Goal: Information Seeking & Learning: Learn about a topic

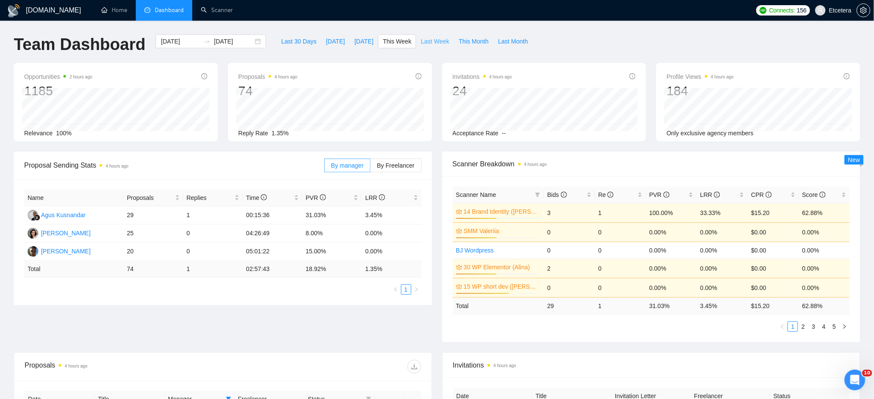
click at [422, 40] on span "Last Week" at bounding box center [435, 41] width 28 height 9
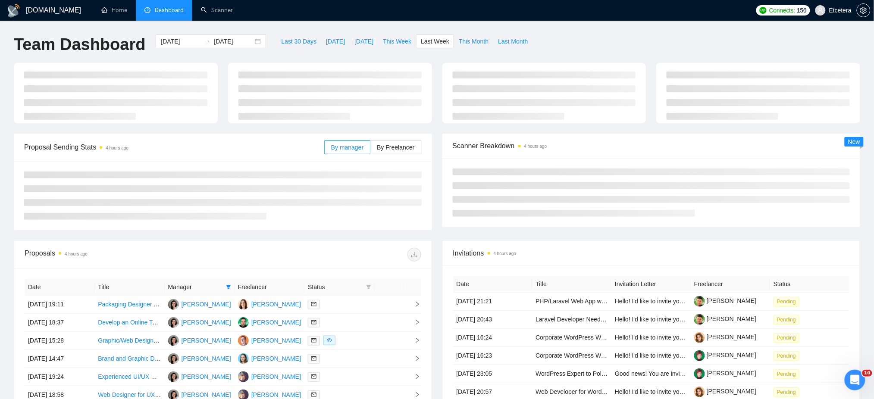
type input "2025-09-01"
type input "2025-09-07"
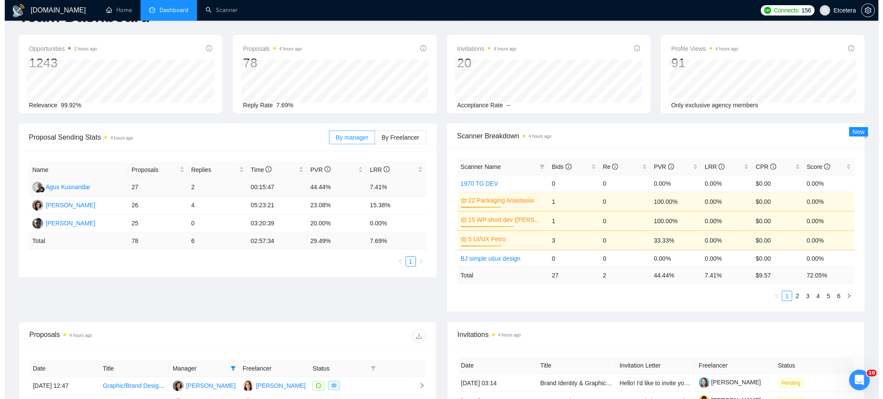
scroll to position [287, 0]
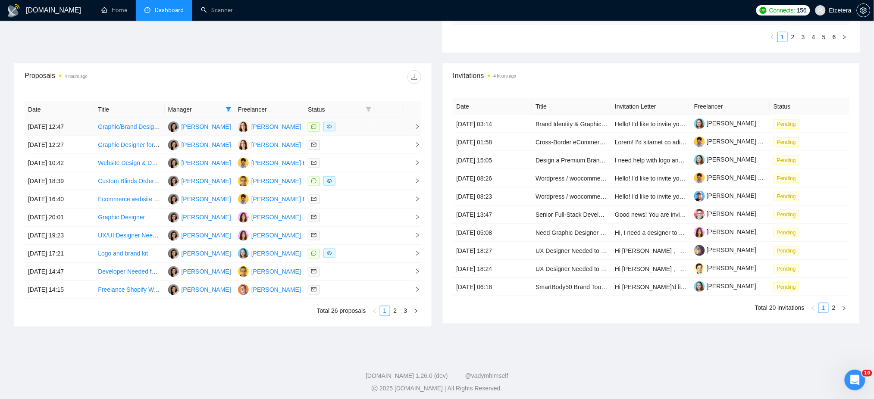
click at [360, 127] on div at bounding box center [339, 127] width 63 height 10
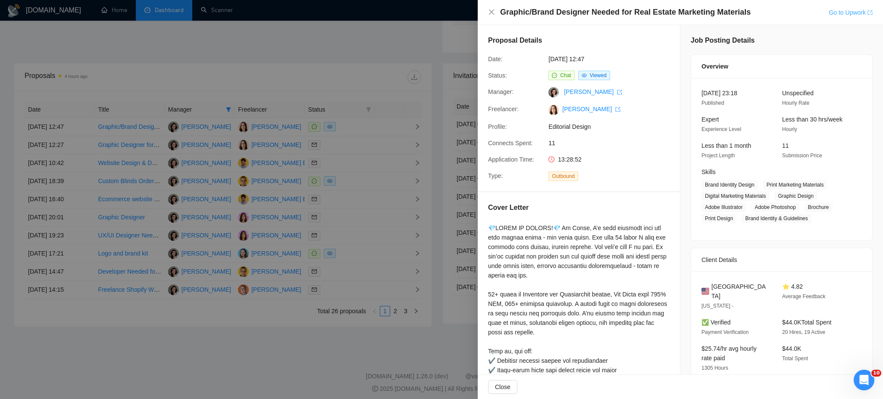
click at [833, 9] on link "Go to Upwork" at bounding box center [851, 12] width 44 height 7
click at [335, 51] on div at bounding box center [441, 199] width 883 height 399
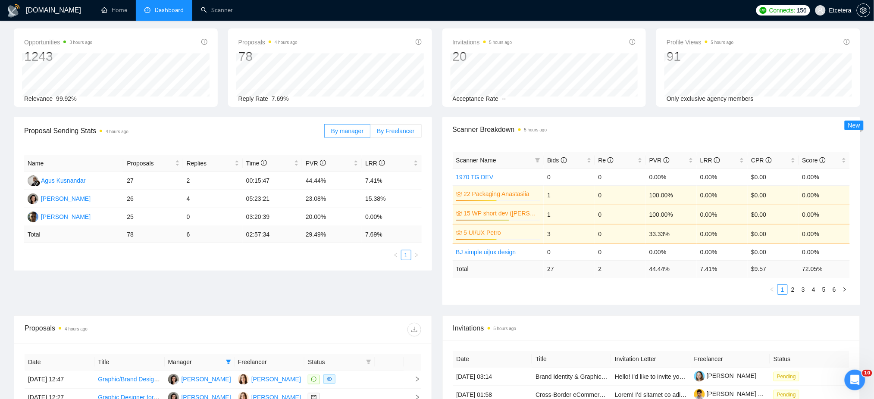
scroll to position [0, 0]
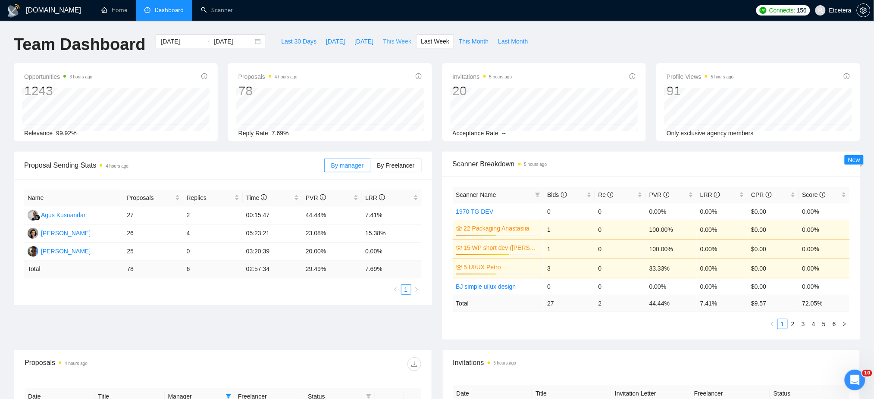
click at [396, 38] on span "This Week" at bounding box center [397, 41] width 28 height 9
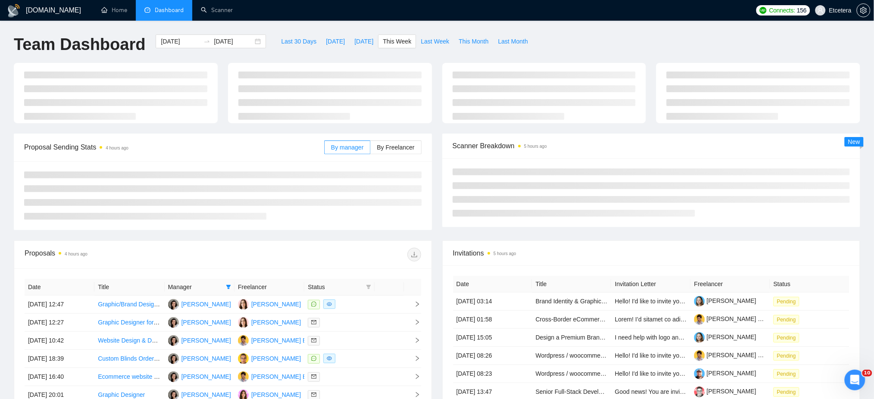
type input "2025-09-08"
type input "[DATE]"
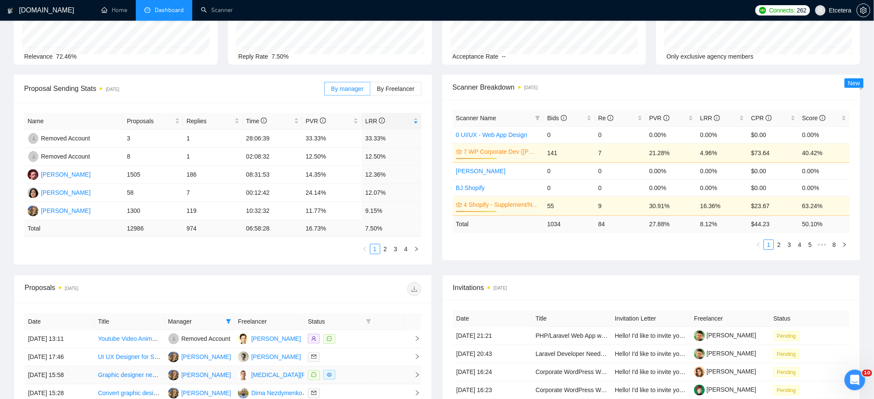
scroll to position [6, 0]
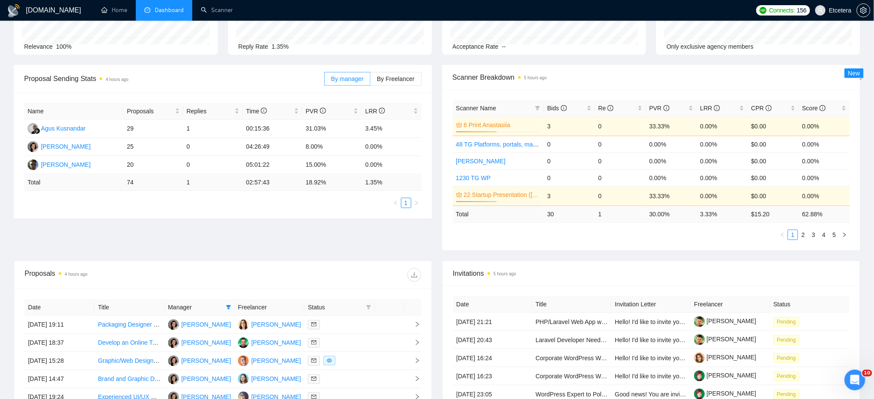
scroll to position [230, 0]
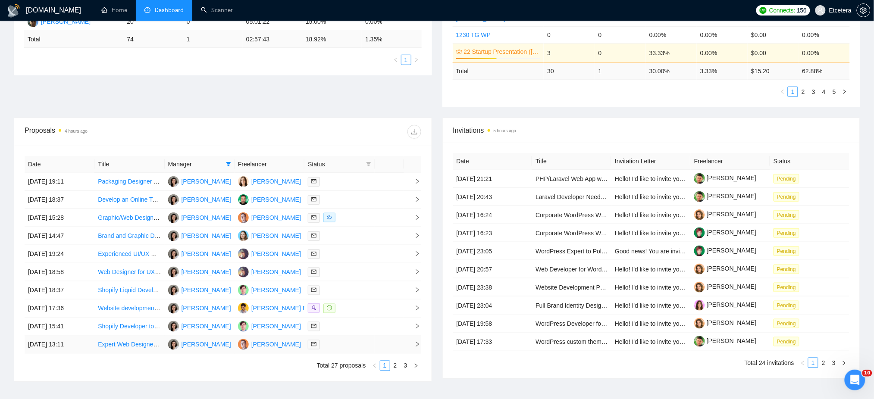
drag, startPoint x: 126, startPoint y: 344, endPoint x: 149, endPoint y: 344, distance: 23.3
click at [397, 364] on link "2" at bounding box center [395, 365] width 9 height 9
click at [407, 370] on link "3" at bounding box center [405, 365] width 9 height 9
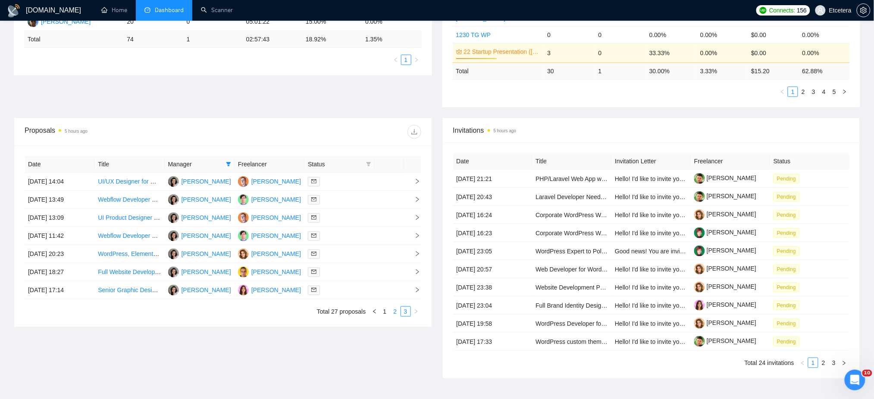
click at [395, 311] on link "2" at bounding box center [395, 311] width 9 height 9
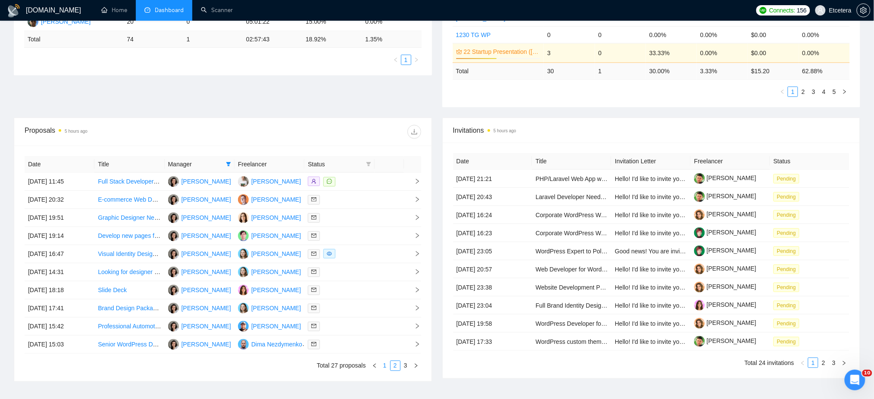
click at [388, 365] on link "1" at bounding box center [384, 365] width 9 height 9
click at [395, 367] on link "2" at bounding box center [395, 365] width 9 height 9
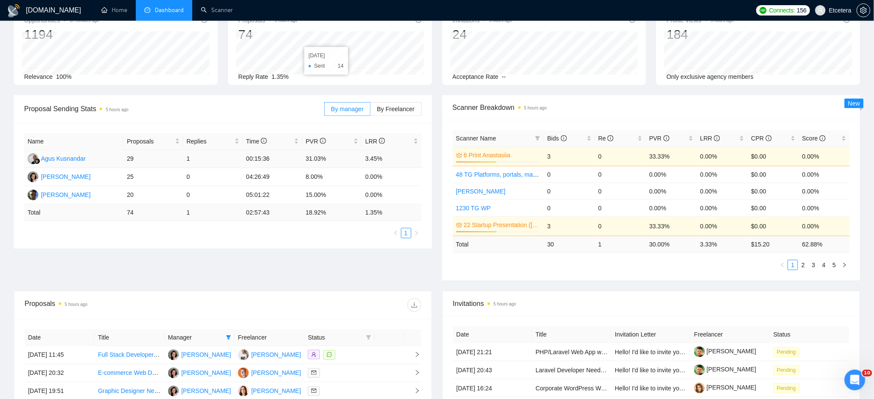
scroll to position [0, 0]
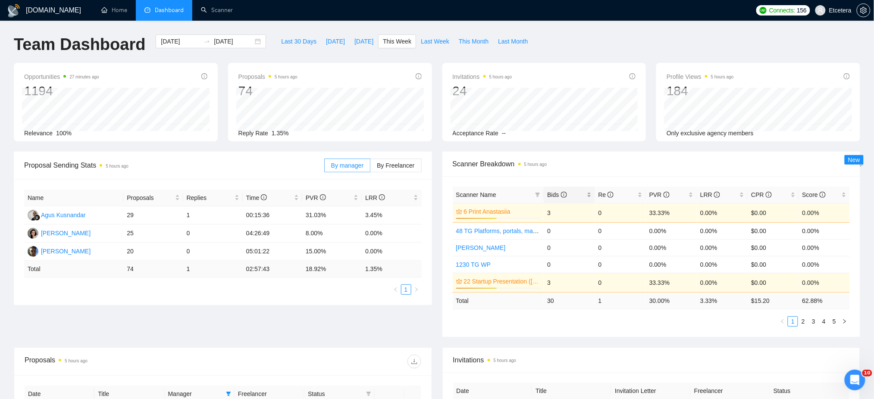
click at [591, 192] on div "Bids" at bounding box center [569, 194] width 44 height 9
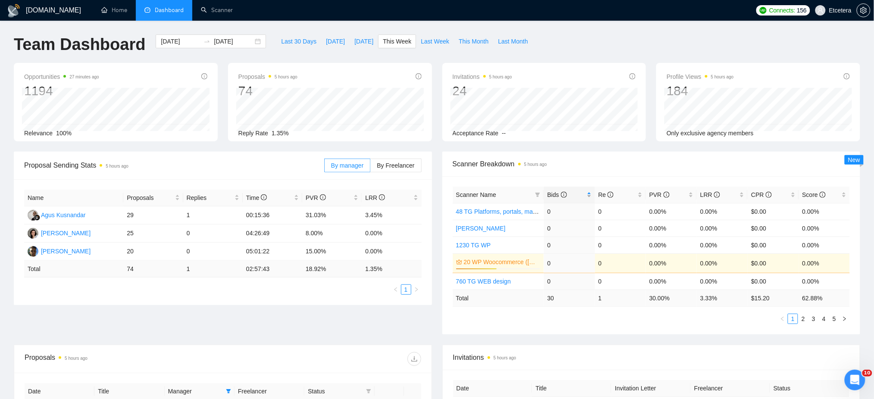
click at [591, 192] on div "Bids" at bounding box center [569, 194] width 44 height 9
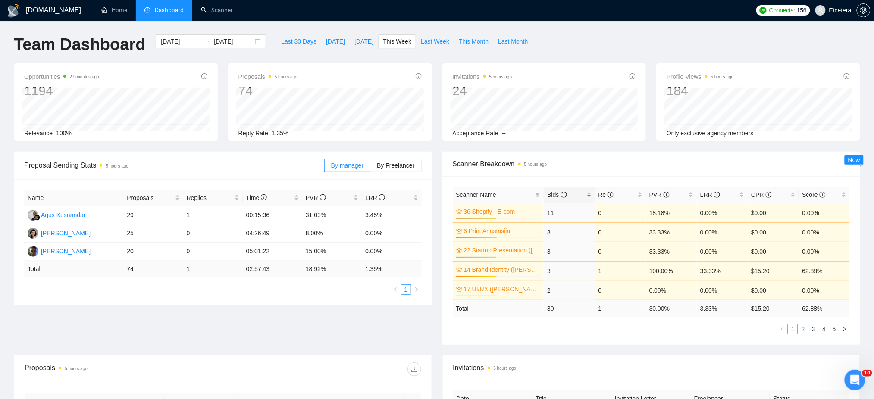
click at [804, 332] on link "2" at bounding box center [802, 329] width 9 height 9
click at [792, 329] on link "1" at bounding box center [792, 329] width 9 height 9
